Goal: Information Seeking & Learning: Learn about a topic

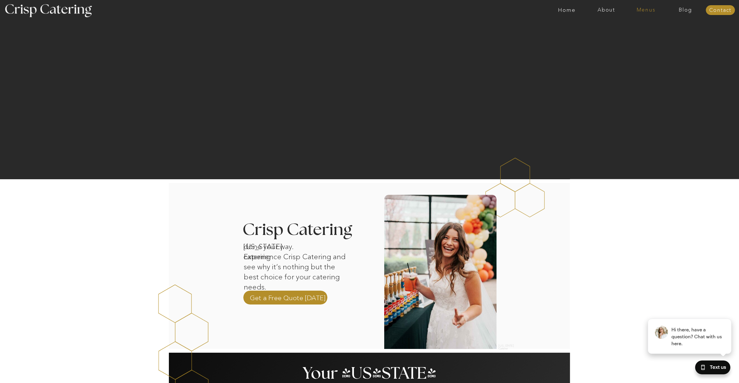
click at [635, 13] on nav "Menus" at bounding box center [646, 10] width 40 height 6
click at [640, 37] on nav "Winter (Sep-Feb)" at bounding box center [645, 33] width 47 height 5
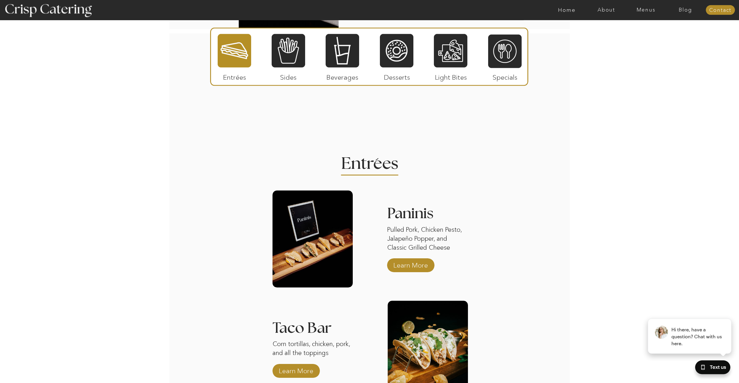
scroll to position [611, 0]
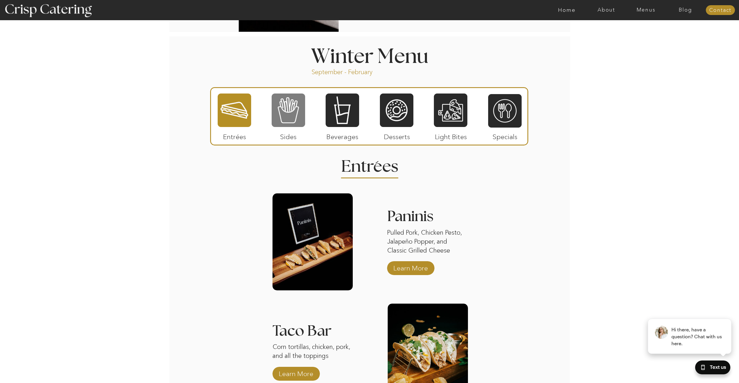
click at [284, 113] on div at bounding box center [288, 110] width 33 height 35
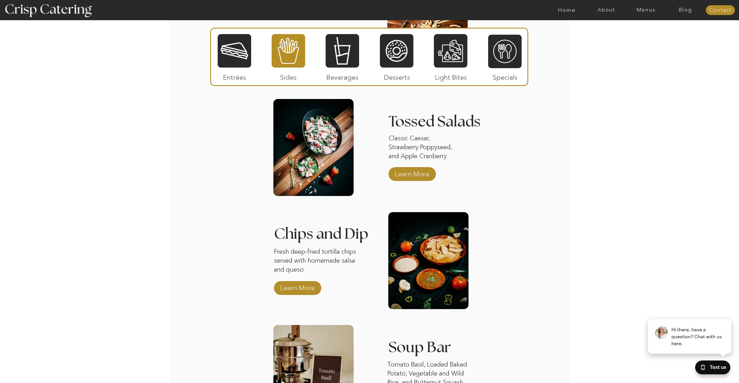
scroll to position [788, 0]
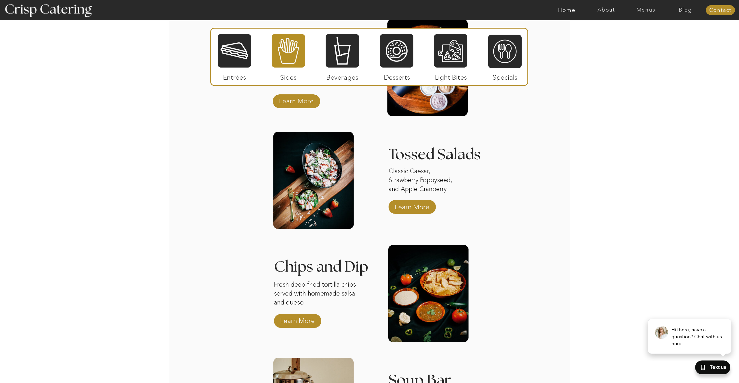
click at [440, 69] on p "Light Bites" at bounding box center [451, 76] width 38 height 17
click at [450, 59] on div at bounding box center [450, 50] width 33 height 35
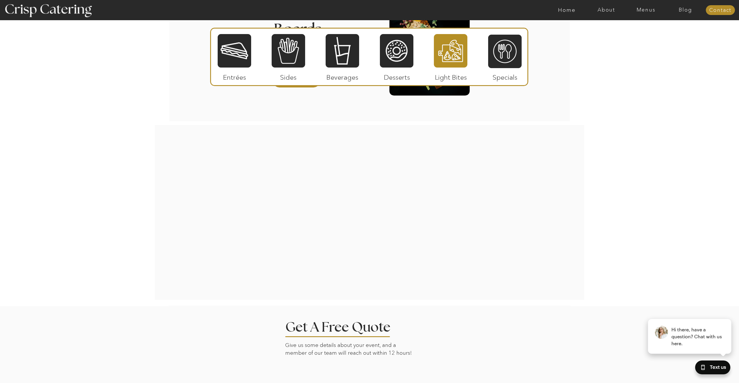
scroll to position [989, 0]
